Goal: Task Accomplishment & Management: Use online tool/utility

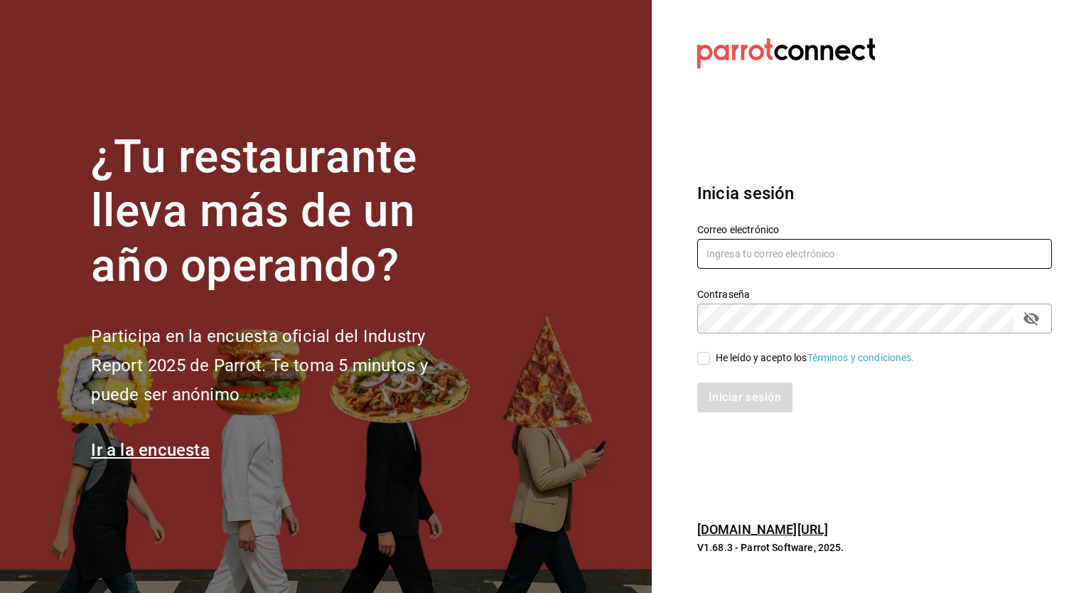
click at [750, 254] on input "text" at bounding box center [874, 254] width 355 height 30
type input "[EMAIL_ADDRESS][DOMAIN_NAME]"
click at [699, 363] on input "He leído y acepto los Términos y condiciones." at bounding box center [703, 358] width 13 height 13
checkbox input "true"
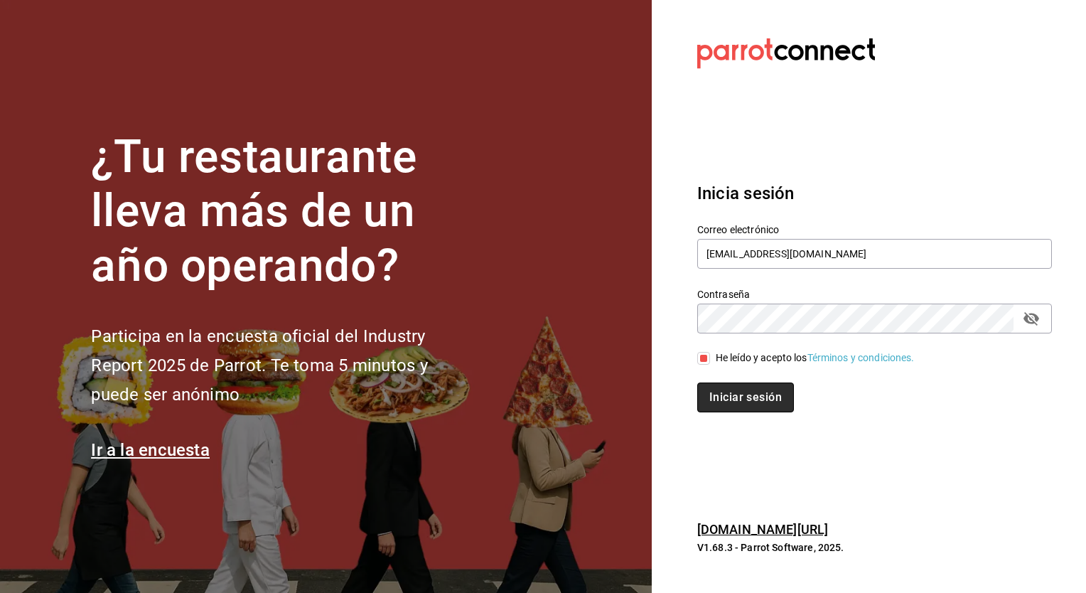
click at [732, 391] on button "Iniciar sesión" at bounding box center [745, 397] width 97 height 30
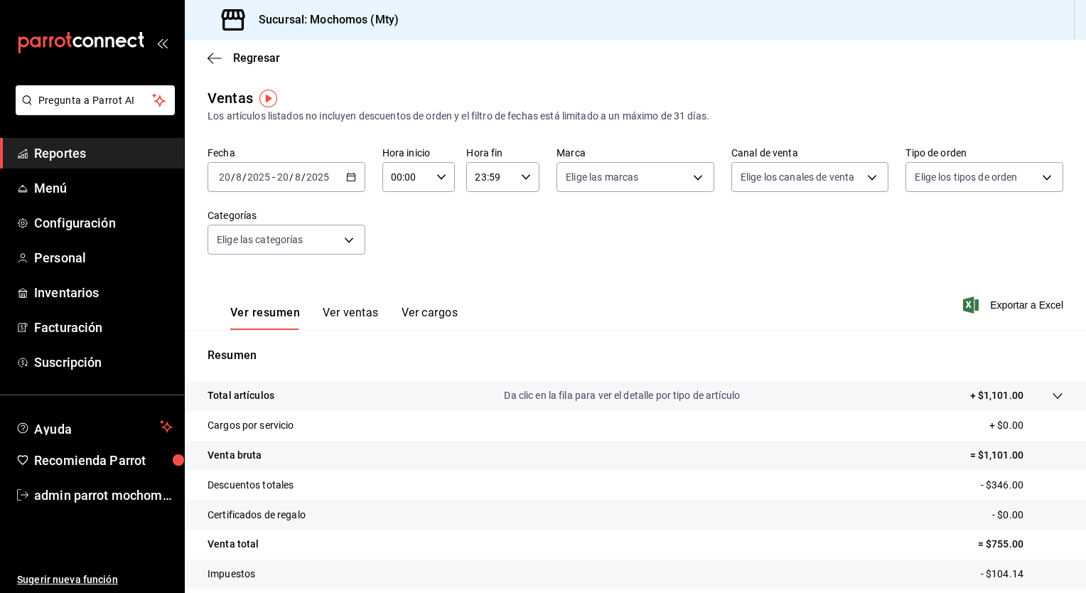
click at [347, 173] on icon "button" at bounding box center [351, 177] width 10 height 10
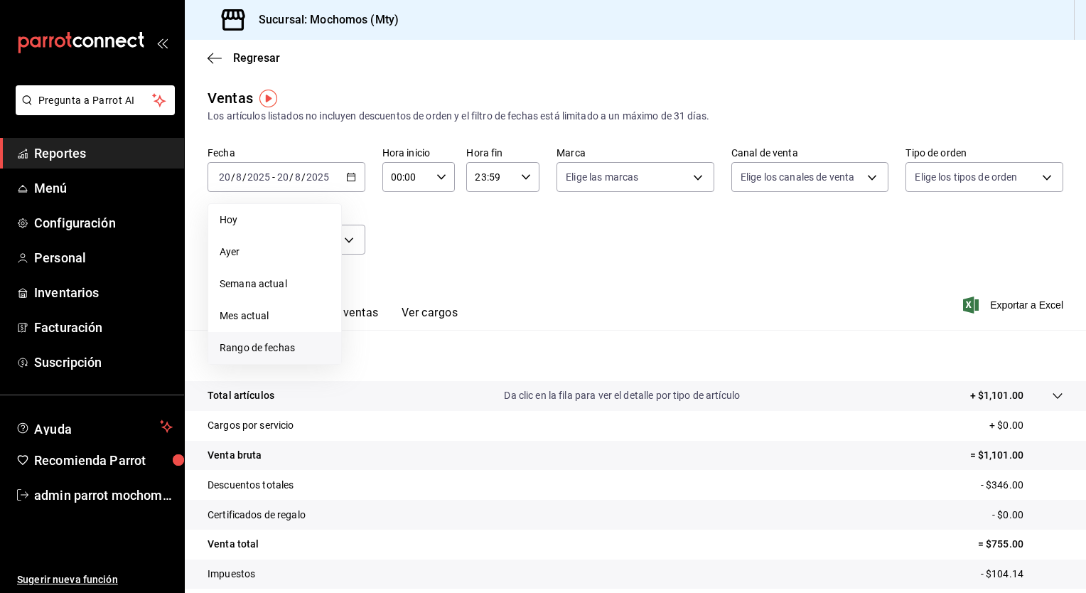
click at [276, 342] on span "Rango de fechas" at bounding box center [275, 347] width 110 height 15
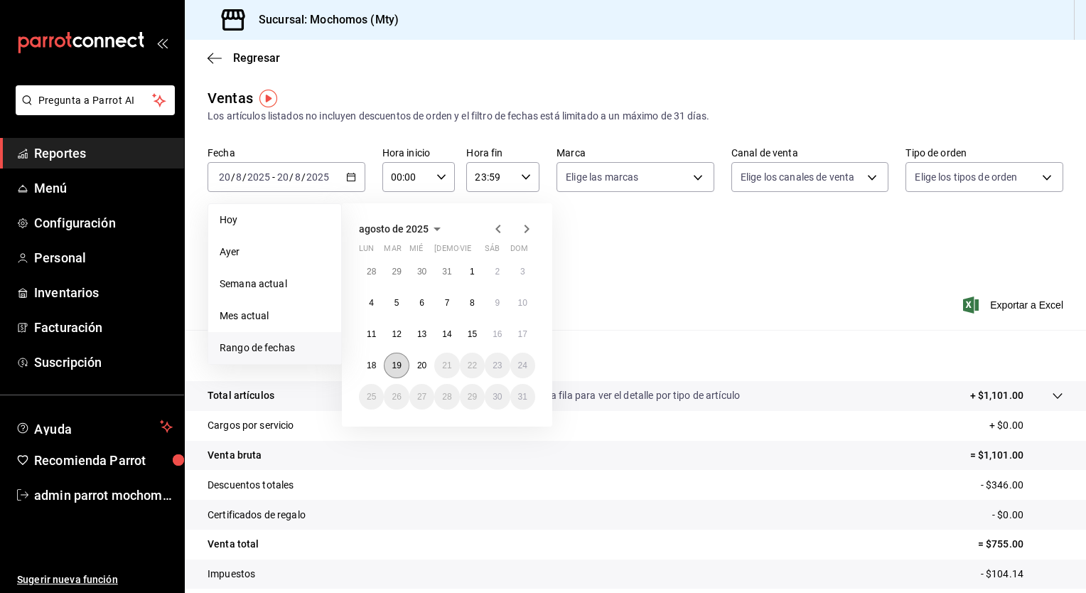
click at [395, 364] on abbr "19" at bounding box center [396, 365] width 9 height 10
click at [418, 366] on abbr "20" at bounding box center [421, 365] width 9 height 10
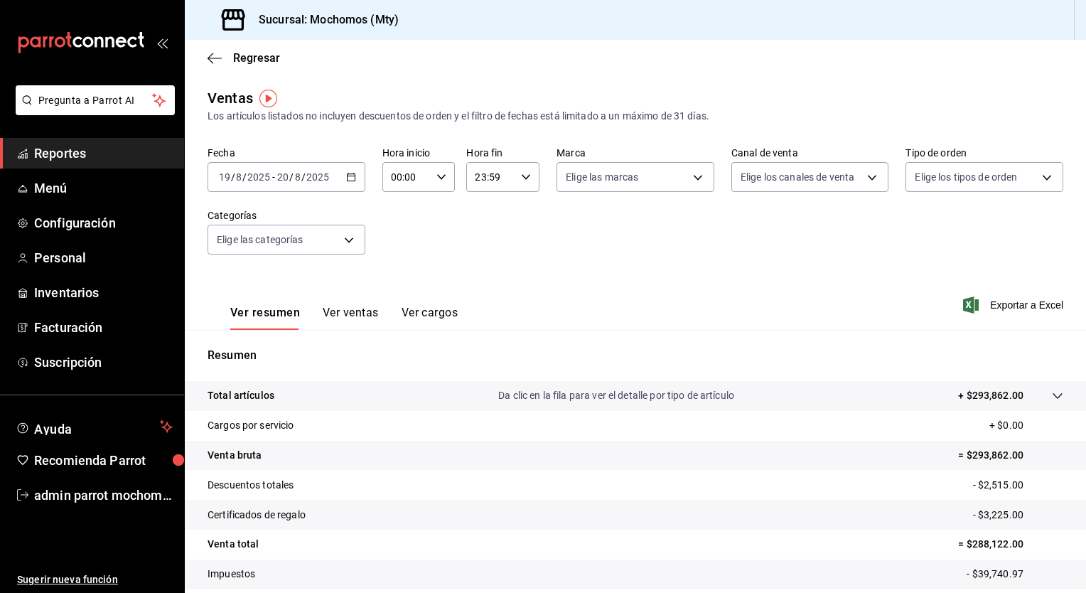
click at [432, 176] on div "00:00 Hora inicio" at bounding box center [418, 177] width 73 height 30
click at [395, 212] on span "00" at bounding box center [399, 213] width 14 height 11
click at [395, 212] on span "05" at bounding box center [399, 213] width 14 height 11
type input "05:00"
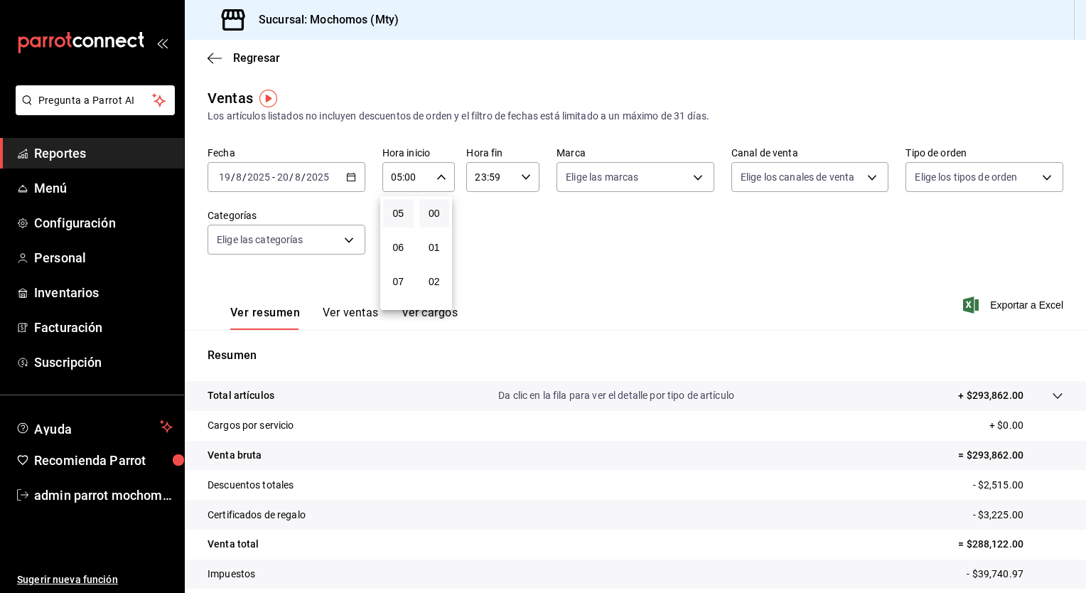
click at [520, 176] on div at bounding box center [543, 296] width 1086 height 593
click at [521, 176] on icon "button" at bounding box center [526, 177] width 10 height 10
click at [485, 215] on button "21" at bounding box center [481, 224] width 31 height 28
type input "21:59"
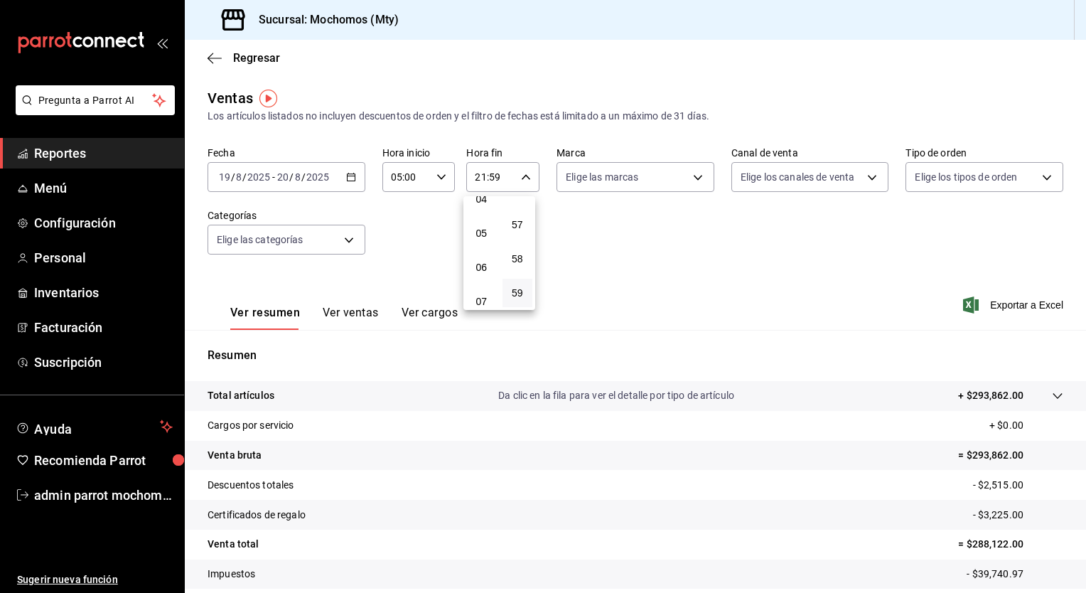
scroll to position [178, 0]
click at [478, 203] on span "05" at bounding box center [482, 205] width 14 height 11
click at [514, 220] on span "57" at bounding box center [518, 224] width 14 height 11
type input "05:57"
click at [517, 217] on span "00" at bounding box center [518, 213] width 14 height 11
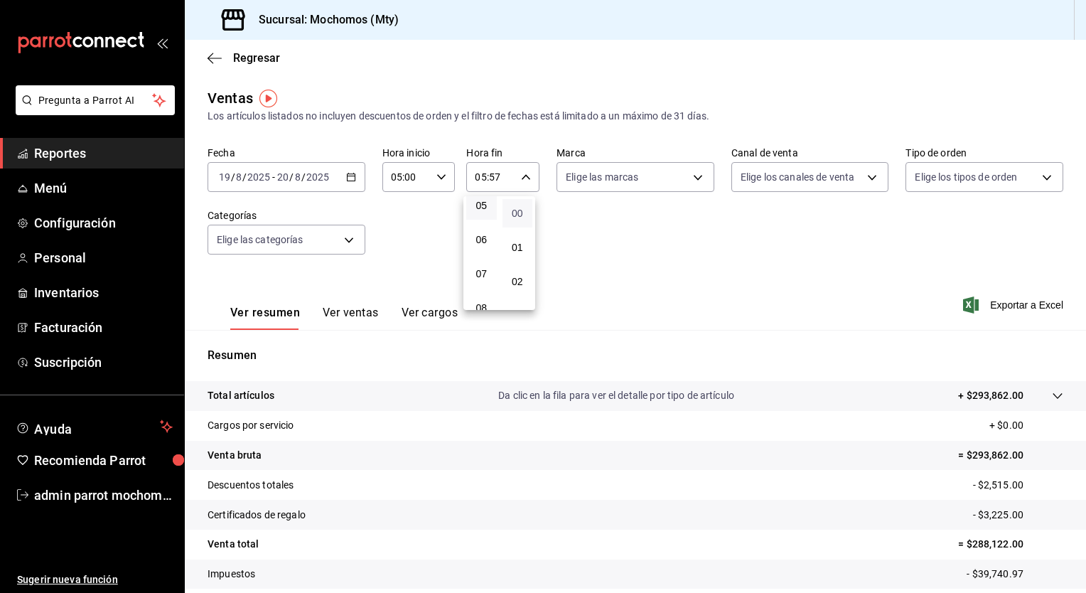
type input "05:00"
click at [640, 245] on div at bounding box center [543, 296] width 1086 height 593
click at [1020, 306] on span "Exportar a Excel" at bounding box center [1014, 304] width 97 height 17
